Goal: Find contact information: Find contact information

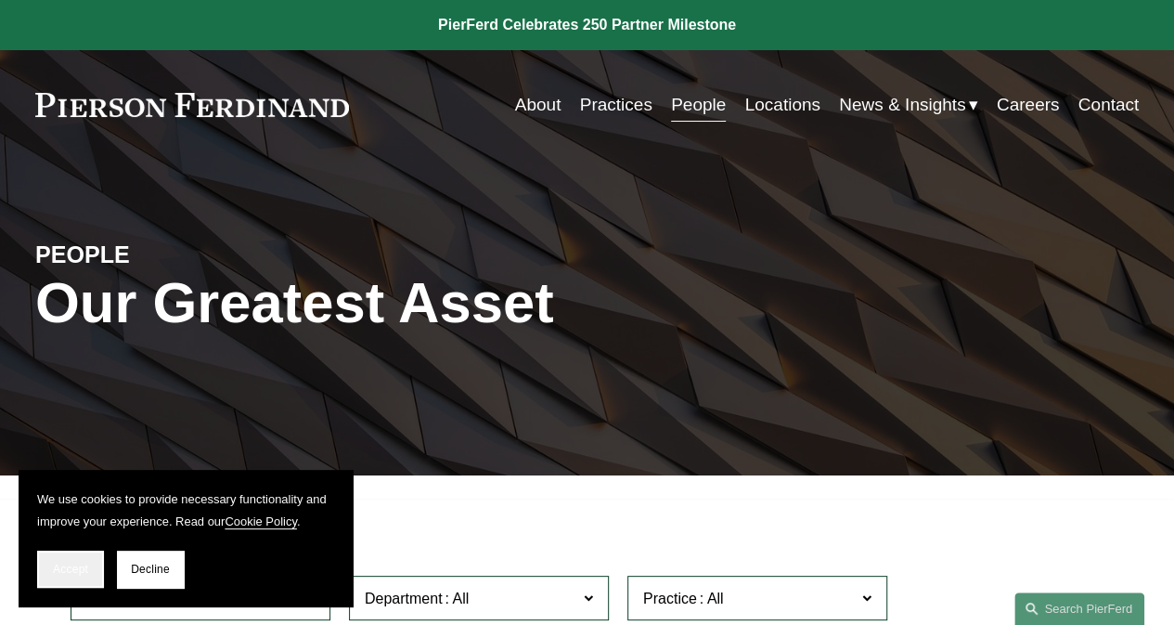
click at [63, 559] on button "Accept" at bounding box center [70, 568] width 67 height 37
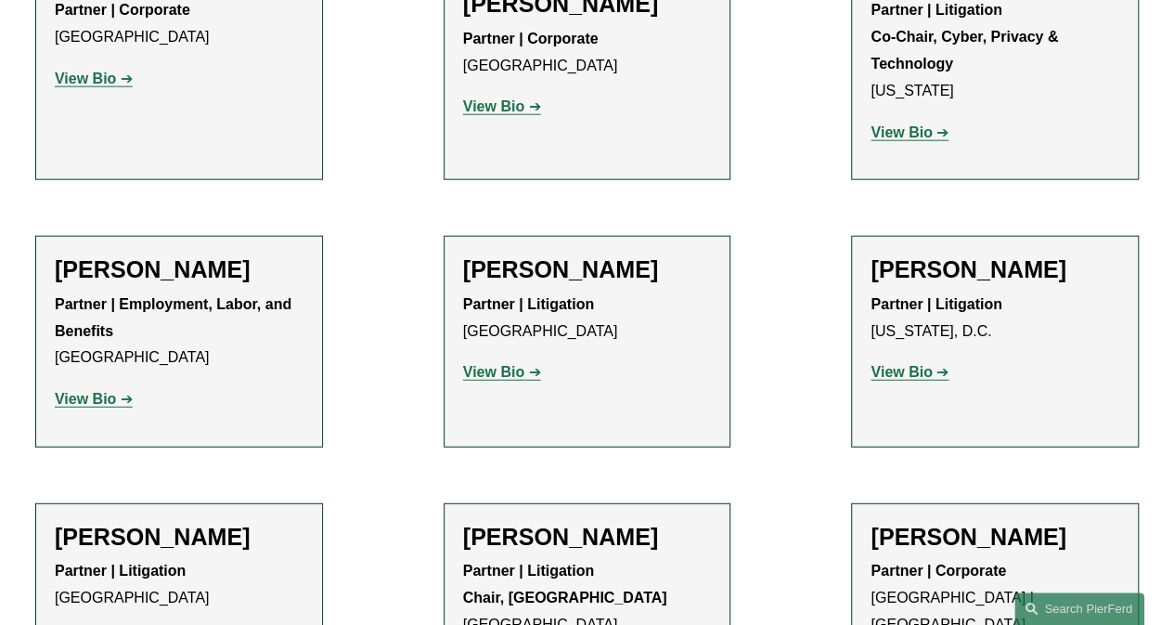
scroll to position [19767, 0]
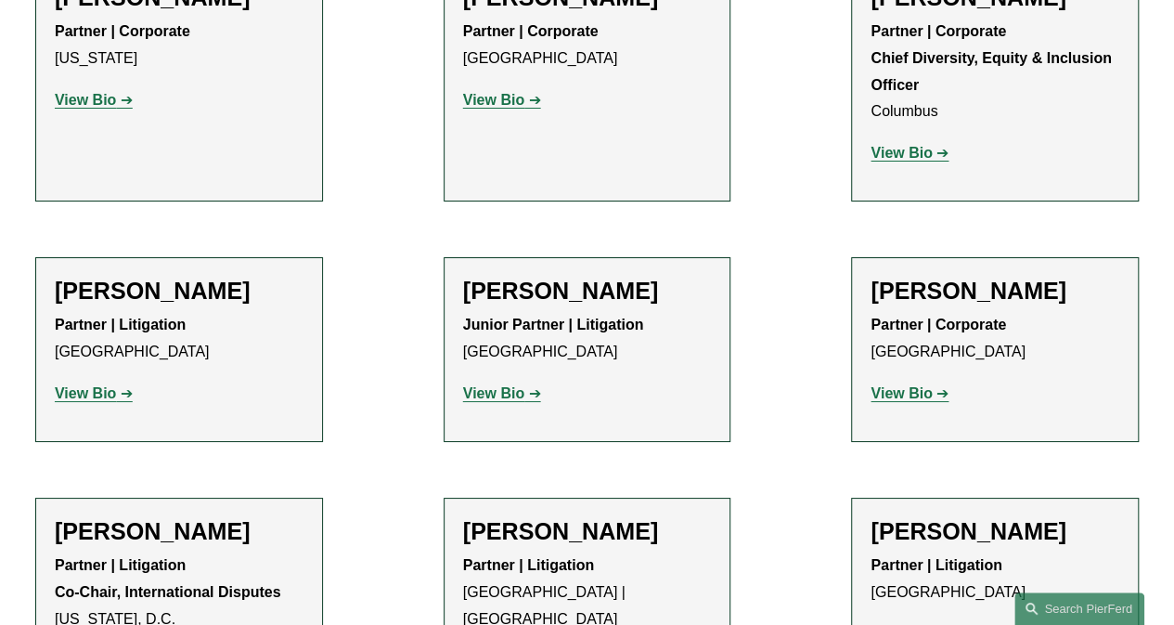
scroll to position [3341, 0]
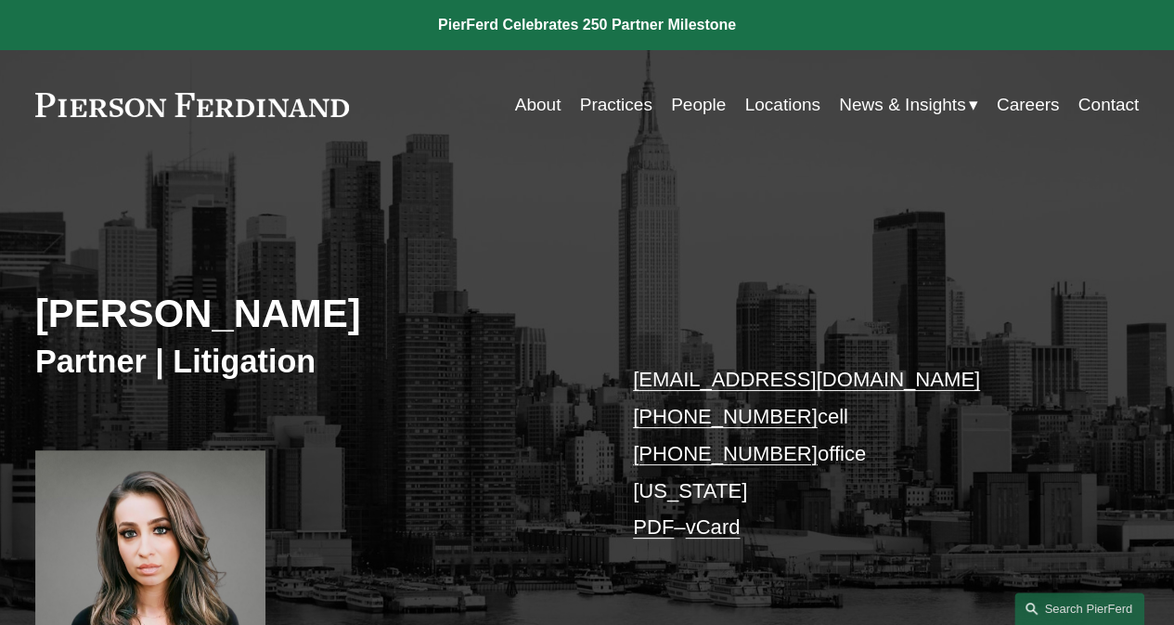
click at [787, 96] on link "Locations" at bounding box center [781, 104] width 75 height 35
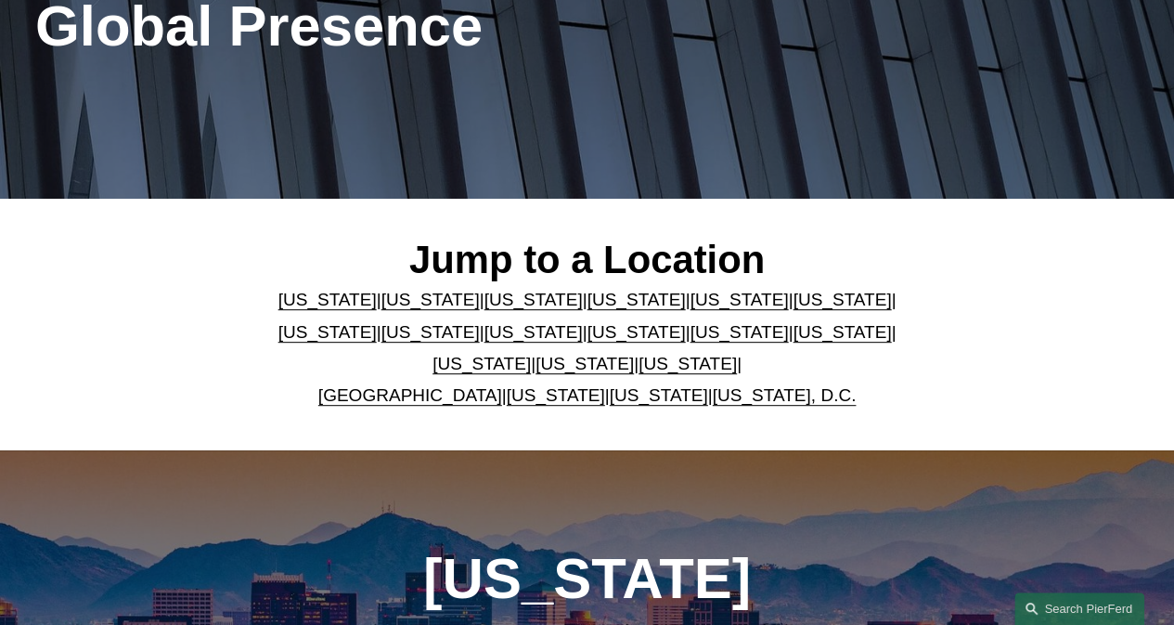
scroll to position [278, 0]
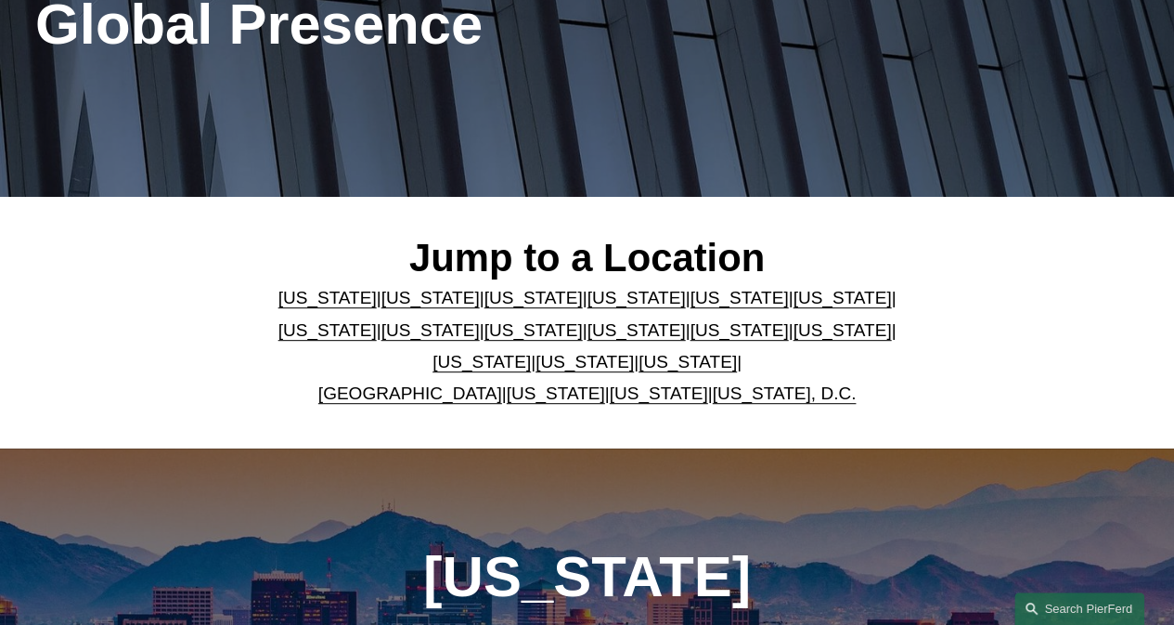
click at [690, 333] on link "[US_STATE]" at bounding box center [739, 329] width 98 height 19
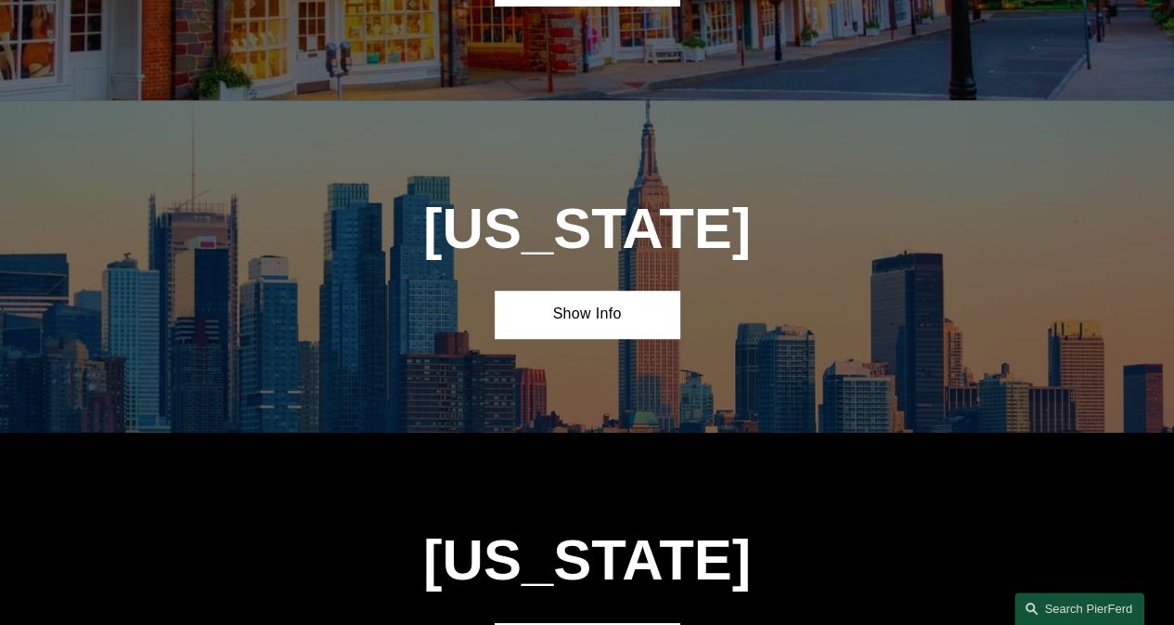
scroll to position [4093, 0]
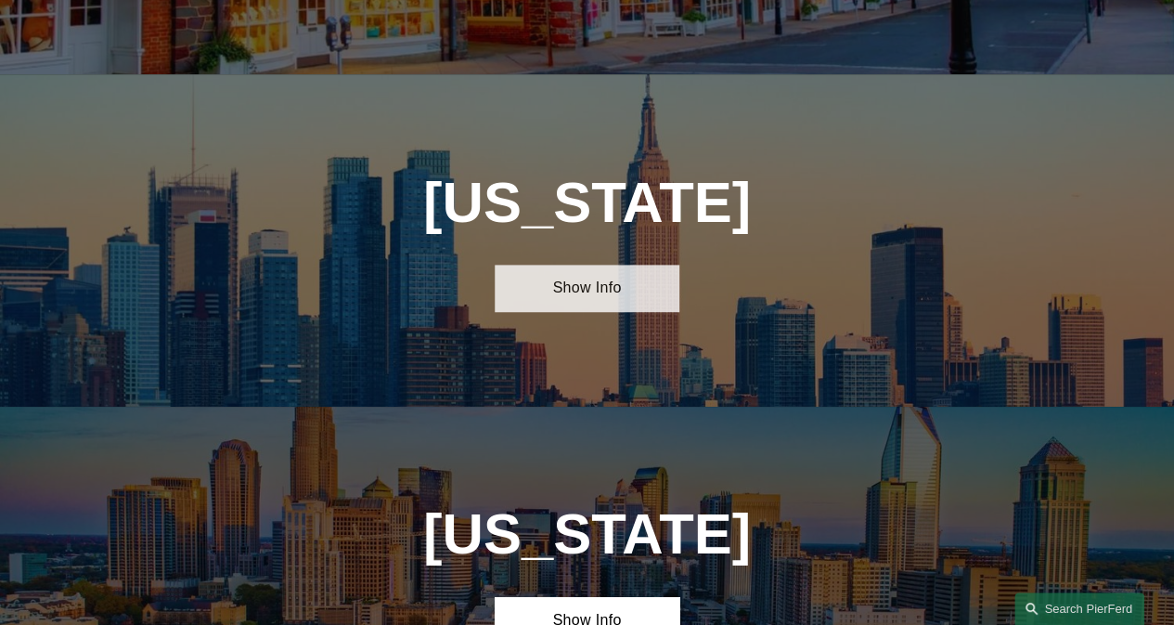
click at [569, 264] on link "Show Info" at bounding box center [587, 287] width 184 height 47
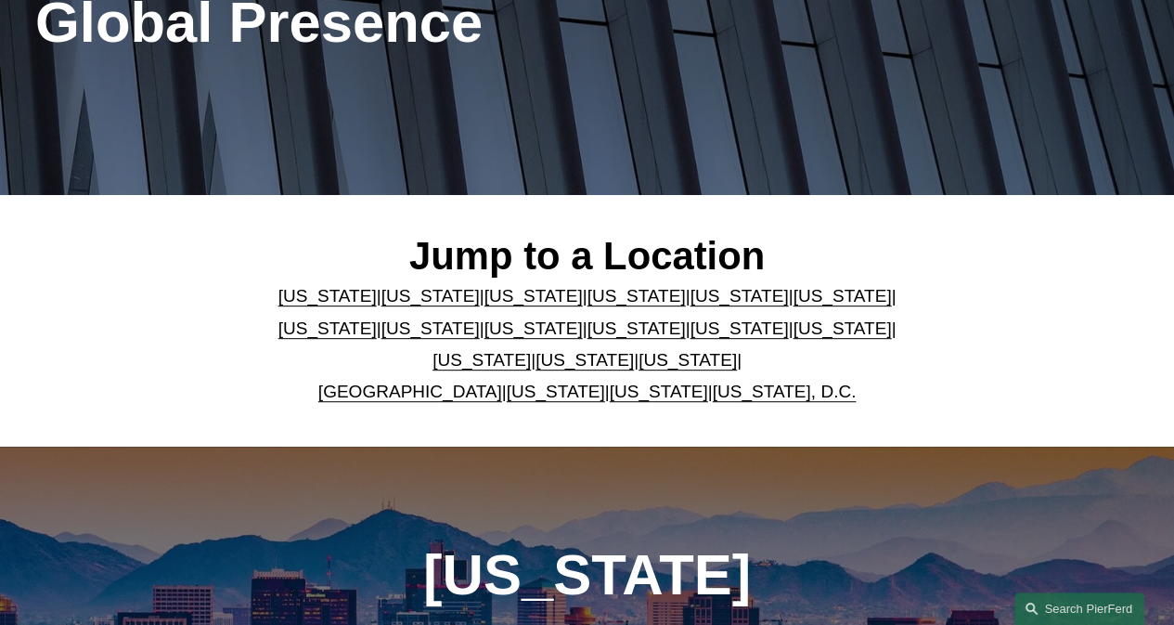
scroll to position [278, 0]
